Goal: Transaction & Acquisition: Purchase product/service

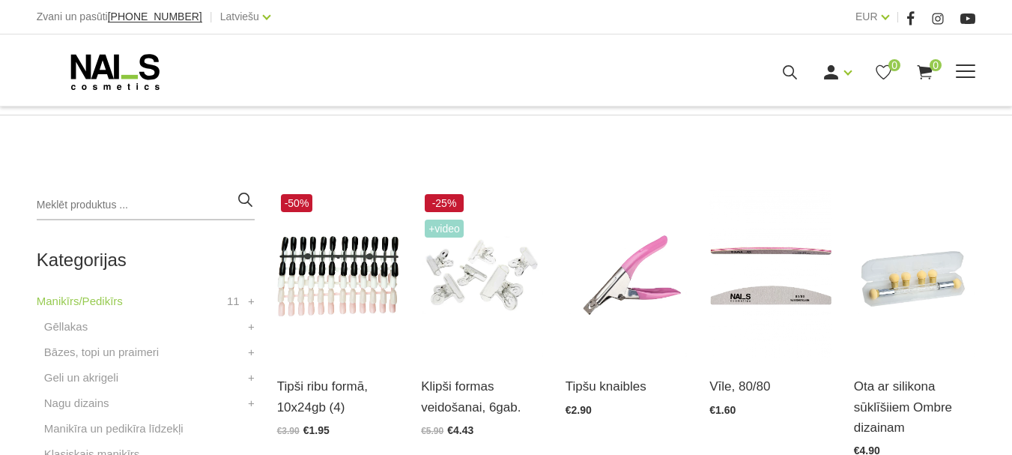
scroll to position [300, 0]
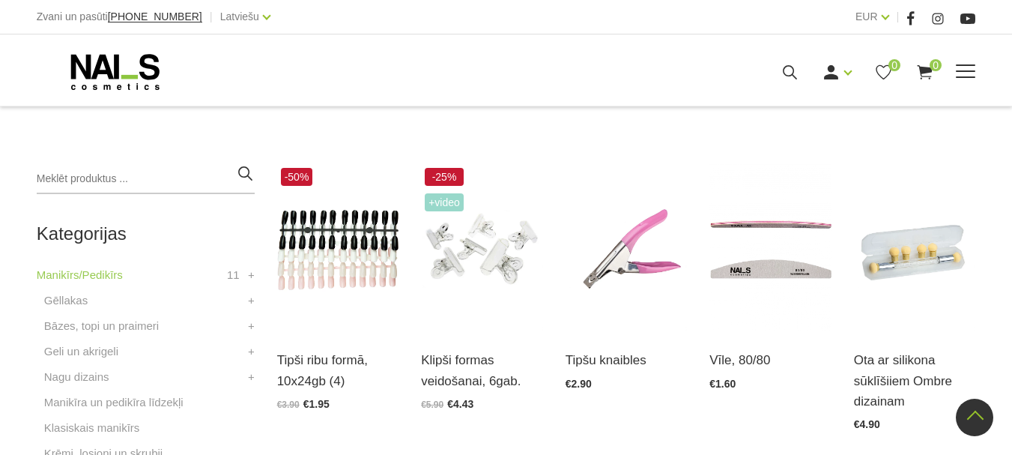
click at [0, 0] on link "Krēmi, losjoni un skrubji" at bounding box center [0, 0] width 0 height 0
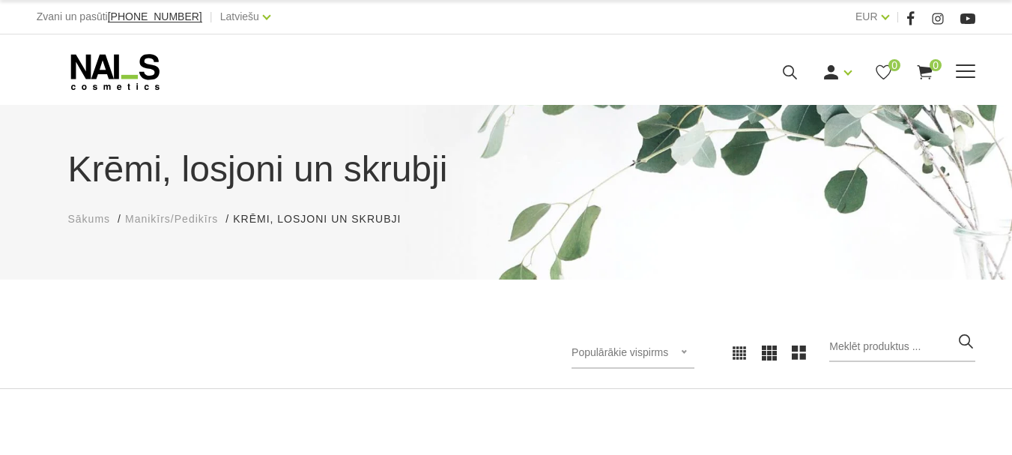
click at [800, 82] on icon at bounding box center [790, 72] width 19 height 19
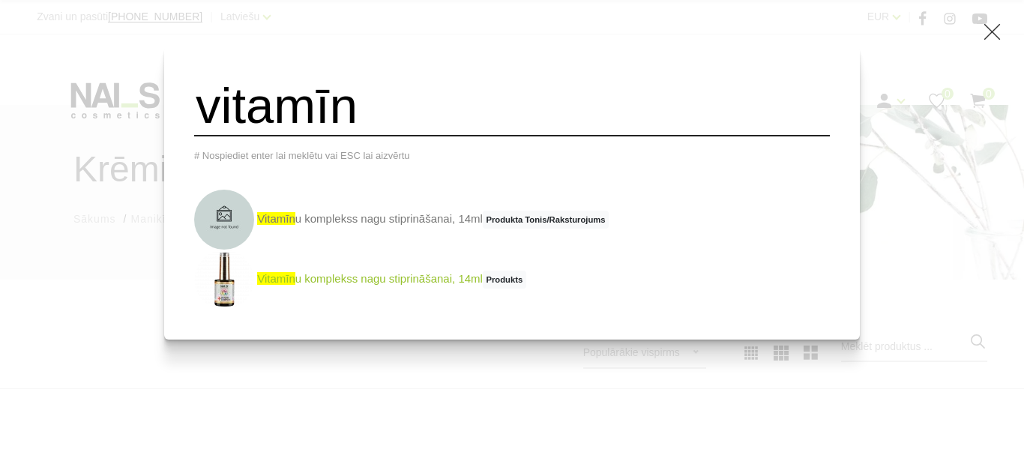
type input "vitamīn"
click at [479, 287] on link "vitamīn u komplekss nagu stiprināšanai, 14ml Produkts" at bounding box center [360, 280] width 332 height 60
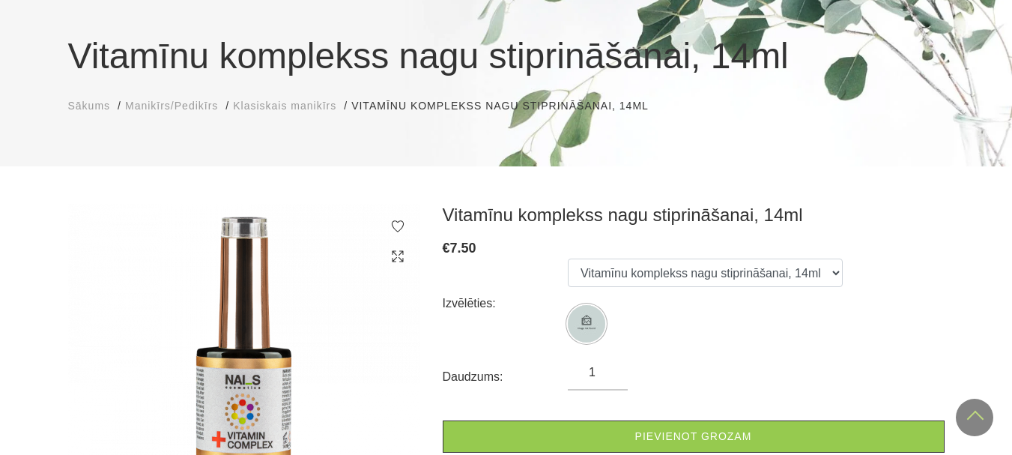
scroll to position [75, 0]
